Goal: Complete application form: Complete application form

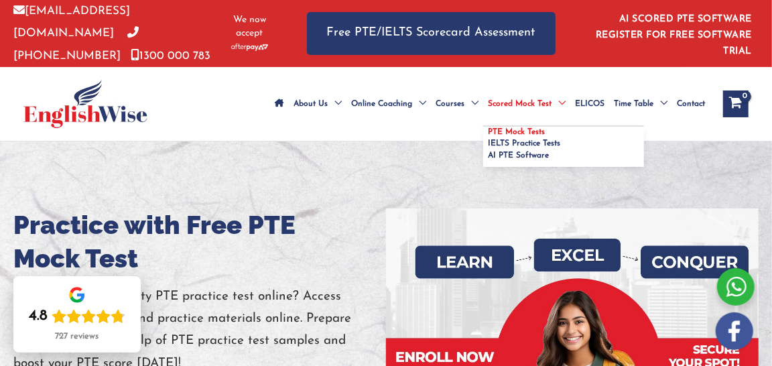
click at [533, 128] on span "PTE Mock Tests" at bounding box center [516, 132] width 57 height 8
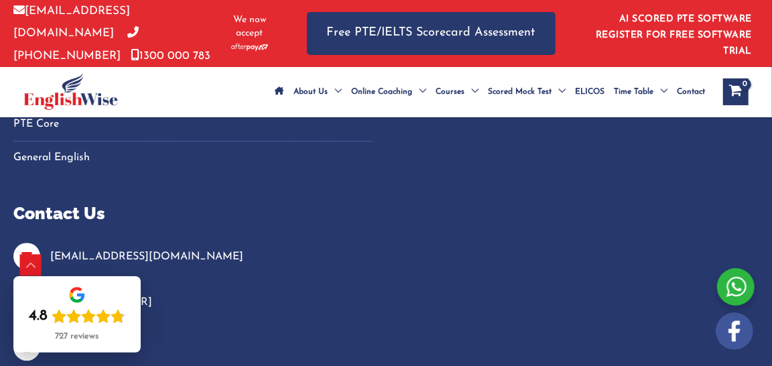
scroll to position [7132, 0]
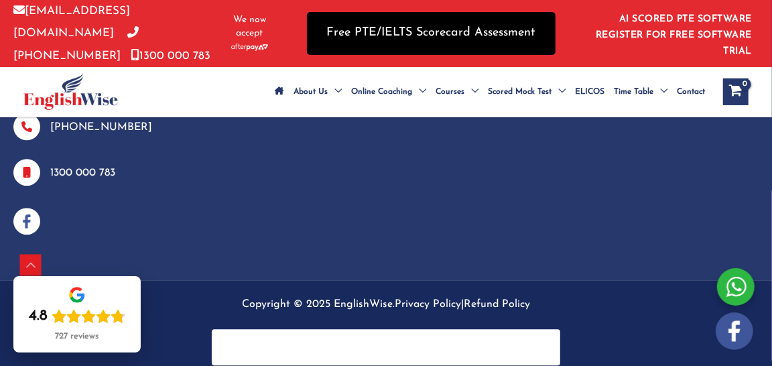
click at [519, 41] on link "Free PTE/IELTS Scorecard Assessment" at bounding box center [431, 33] width 249 height 42
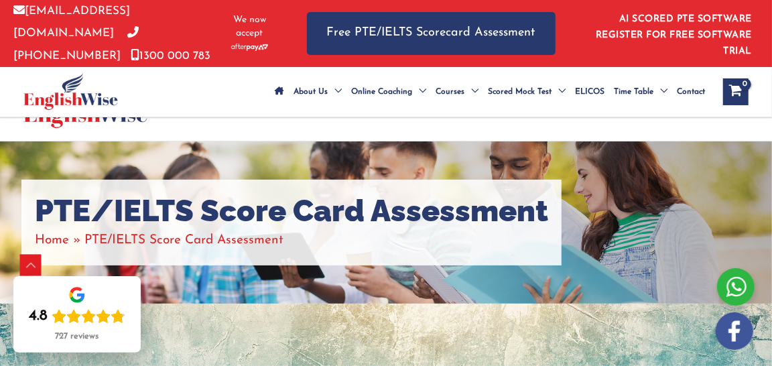
scroll to position [302, 0]
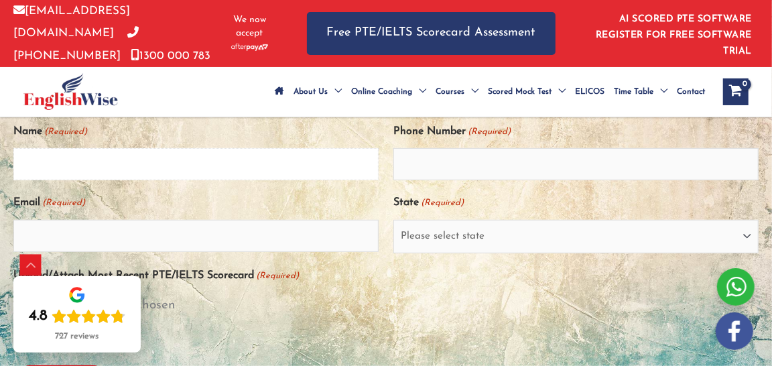
click at [133, 149] on input "Name (Required)" at bounding box center [195, 164] width 365 height 32
type input "NEHA YASIR"
type input "nehanimrashayan5@gmail.com"
click at [489, 158] on input "Phone Number (Required)" at bounding box center [575, 164] width 365 height 32
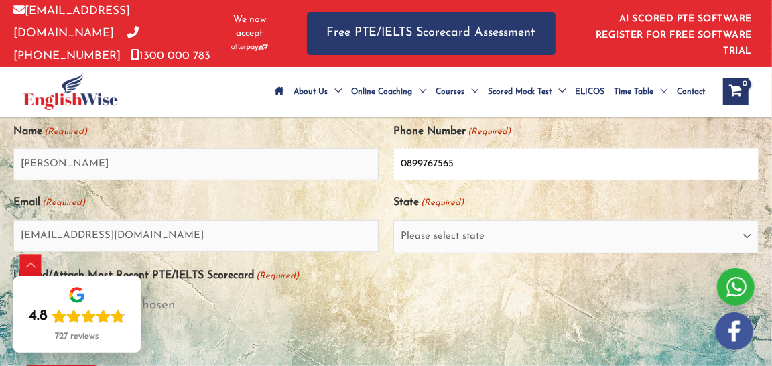
type input "0899767565"
click at [404, 228] on select "Please select state New South Wales (NSW) Victoria (VIC) Queensland (QLD) South…" at bounding box center [575, 237] width 365 height 34
select select "Western Australia (WA)"
click at [393, 220] on select "Please select state New South Wales (NSW) Victoria (VIC) Queensland (QLD) South…" at bounding box center [575, 237] width 365 height 34
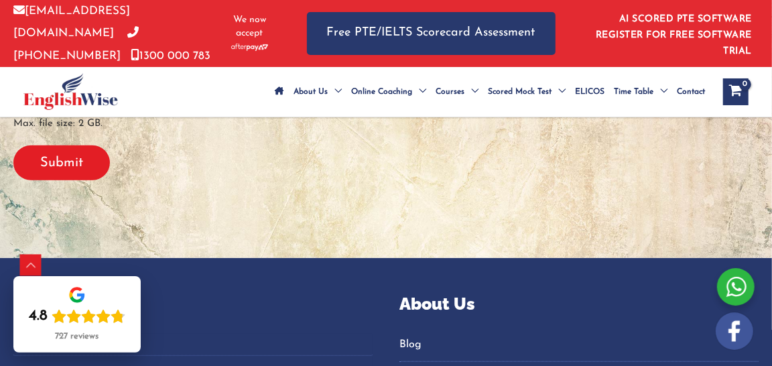
scroll to position [499, 0]
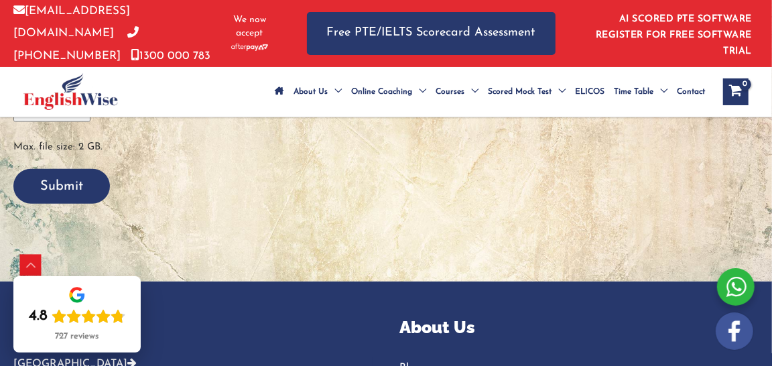
click at [53, 171] on input "Submit" at bounding box center [61, 186] width 97 height 35
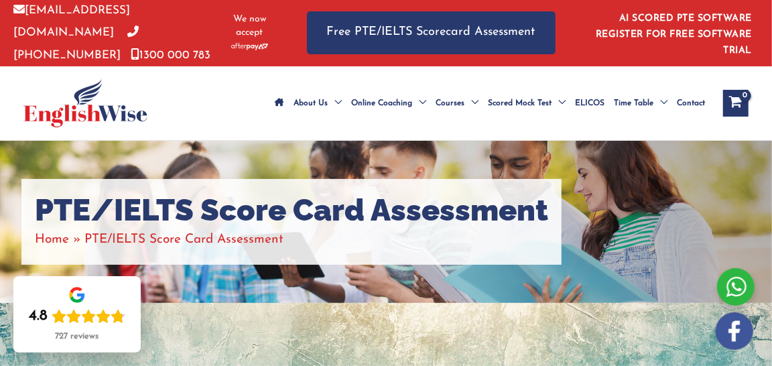
scroll to position [0, 0]
